Goal: Find specific page/section: Find specific page/section

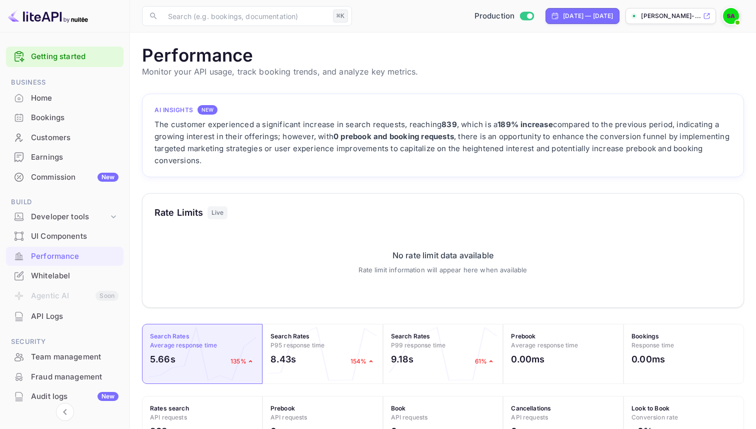
scroll to position [258, 602]
click at [55, 256] on div "Performance" at bounding box center [75, 257] width 88 height 12
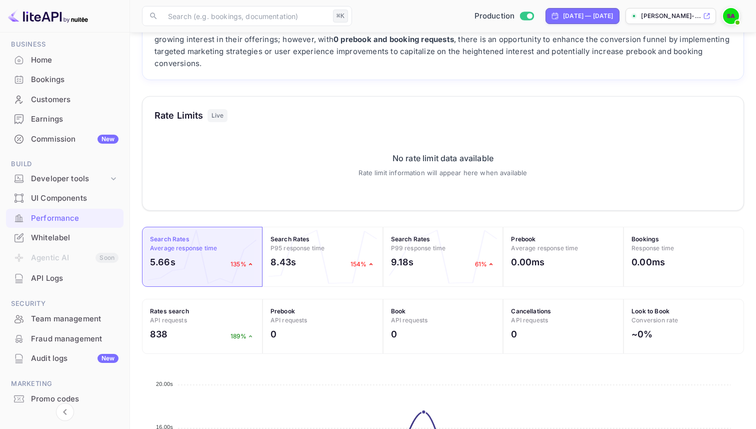
scroll to position [58, 0]
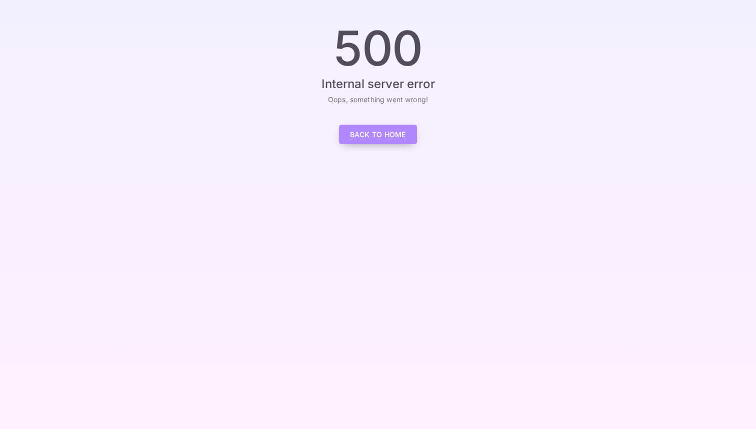
click at [364, 136] on link "Back to Home" at bounding box center [378, 135] width 78 height 20
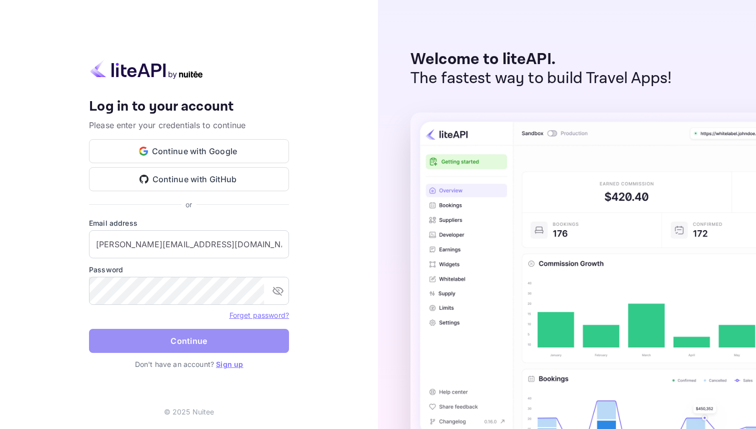
click at [239, 341] on button "Continue" at bounding box center [189, 341] width 200 height 24
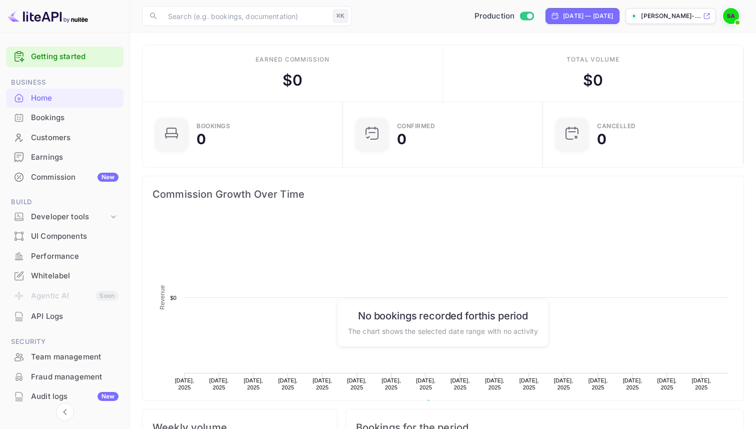
scroll to position [163, 195]
click at [241, 327] on rect at bounding box center [443, 317] width 581 height 200
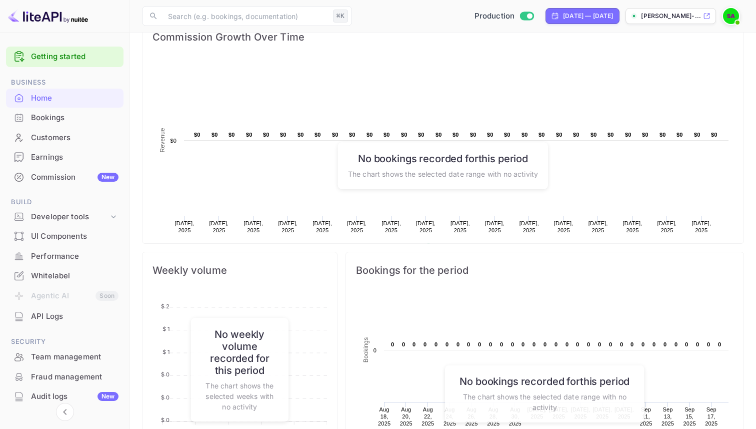
scroll to position [186, 0]
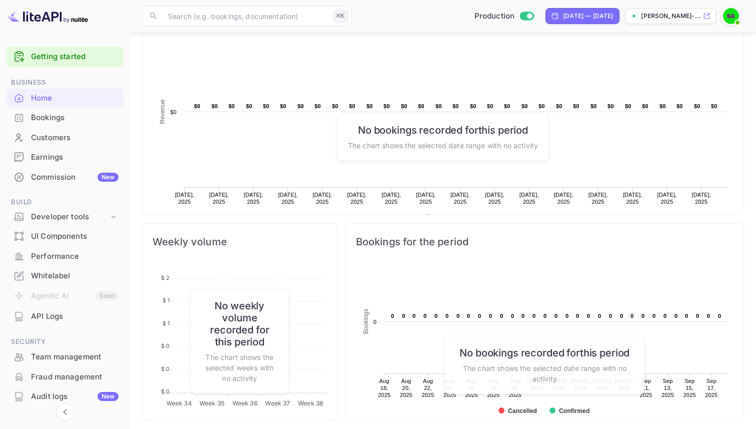
click at [91, 262] on div "Performance" at bounding box center [65, 257] width 118 height 20
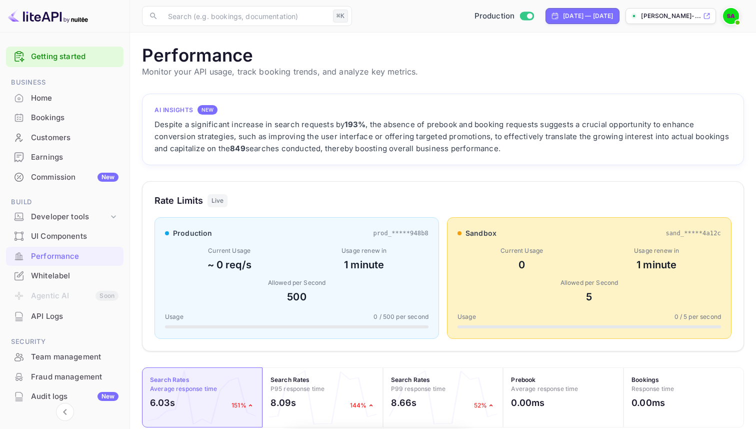
scroll to position [258, 602]
